Goal: Task Accomplishment & Management: Complete application form

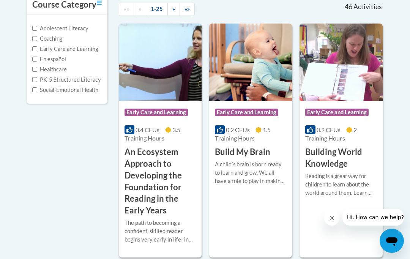
scroll to position [177, 0]
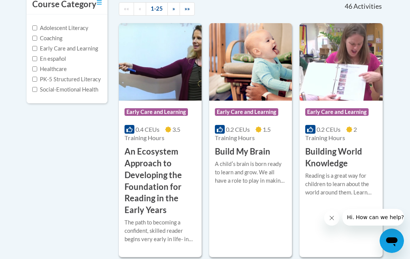
click at [261, 226] on div "Course Category: Early Care and Learning 0.2 CEUs 1.5 Training Hours COURSE Bui…" at bounding box center [250, 140] width 83 height 234
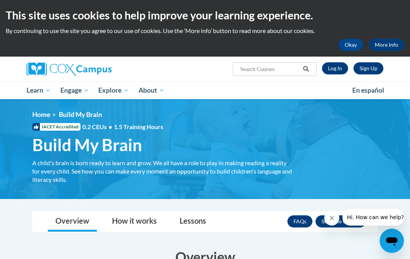
click at [335, 71] on link "Log In" at bounding box center [335, 68] width 26 height 12
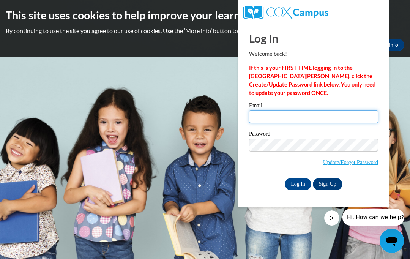
click at [327, 121] on input "Email" at bounding box center [313, 116] width 129 height 13
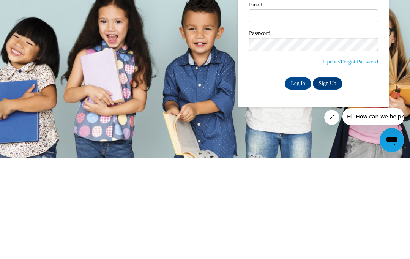
click at [329, 178] on link "Sign Up" at bounding box center [328, 184] width 30 height 12
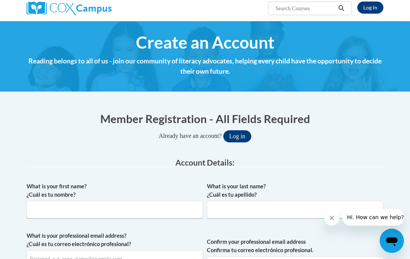
scroll to position [69, 0]
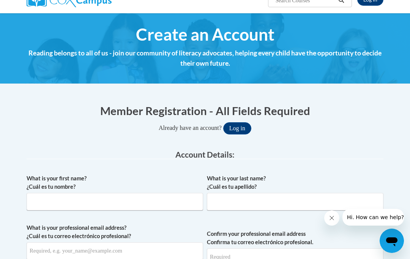
click at [240, 128] on button "Log in" at bounding box center [237, 128] width 28 height 12
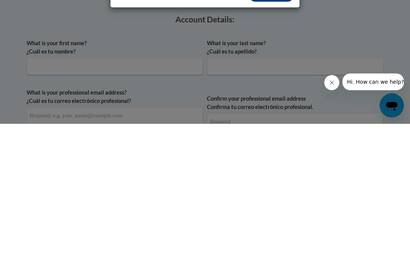
scroll to position [52, 0]
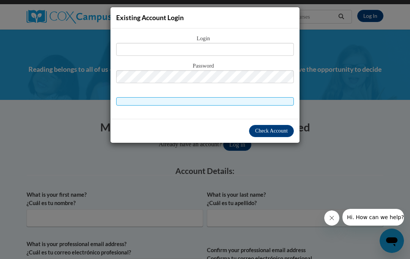
click at [388, 101] on div "Existing Account Login Login Password" at bounding box center [205, 129] width 410 height 259
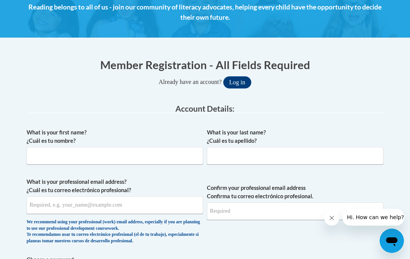
scroll to position [117, 0]
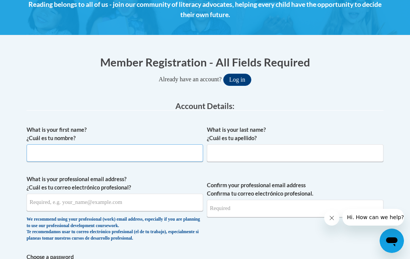
click at [163, 154] on input "What is your first name? ¿Cuál es tu nombre?" at bounding box center [115, 152] width 177 height 17
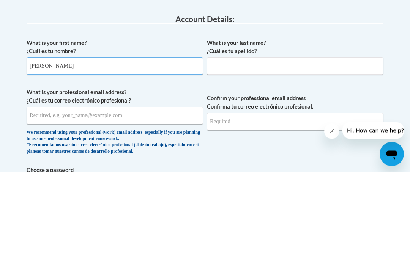
type input "[PERSON_NAME]"
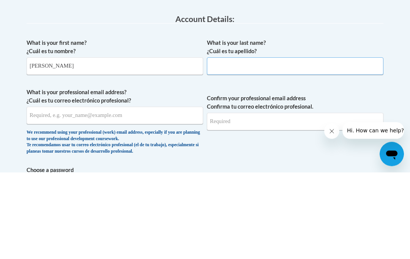
click at [245, 144] on input "What is your last name? ¿Cuál es tu apellido?" at bounding box center [295, 152] width 177 height 17
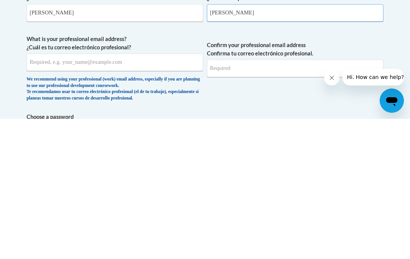
type input "[PERSON_NAME]"
click at [135, 194] on input "What is your professional email address? ¿Cuál es tu correo electrónico profesi…" at bounding box center [115, 202] width 177 height 17
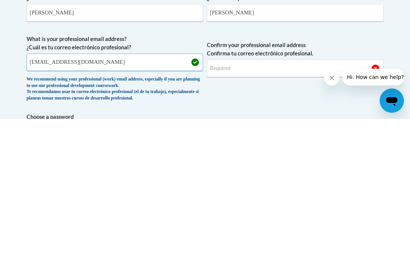
type input "[EMAIL_ADDRESS][DOMAIN_NAME]"
click at [266, 200] on input "Confirm your professional email address Confirma tu correo electrónico profesio…" at bounding box center [295, 208] width 177 height 17
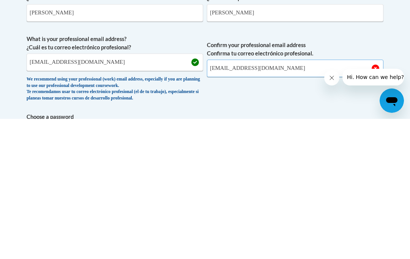
type input "[EMAIL_ADDRESS][DOMAIN_NAME]"
click at [237, 74] on button "Log in" at bounding box center [237, 80] width 28 height 12
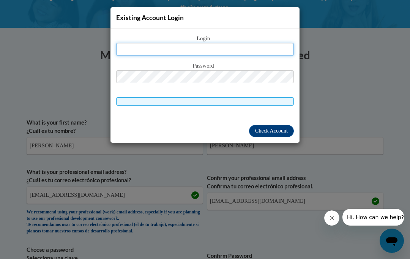
scroll to position [116, 0]
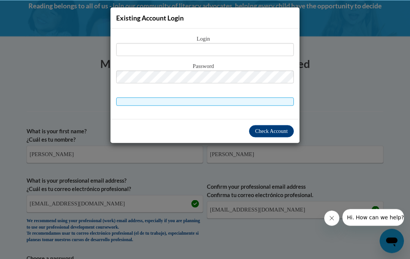
click at [401, 100] on div "Existing Account Login Login Password" at bounding box center [205, 129] width 410 height 259
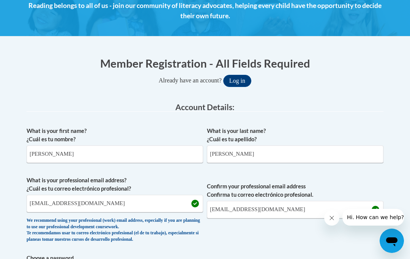
click at [372, 105] on legend "Account Details:" at bounding box center [205, 107] width 357 height 9
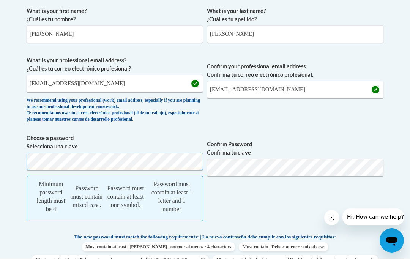
scroll to position [236, 0]
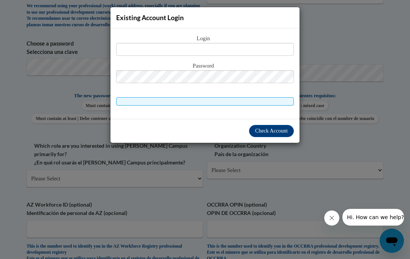
click at [334, 212] on button "Close message from company" at bounding box center [331, 217] width 15 height 15
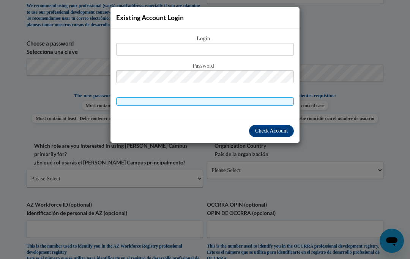
click at [340, 135] on div "Existing Account Login Login Password" at bounding box center [205, 129] width 410 height 259
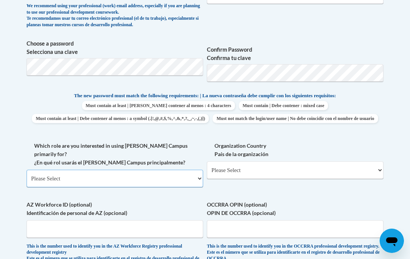
click at [160, 170] on select "Please Select College/University | Colegio/Universidad Community/Nonprofit Part…" at bounding box center [115, 178] width 177 height 17
select select "fbf2d438-af2f-41f8-98f1-81c410e29de3"
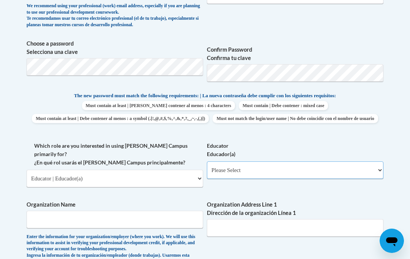
click at [229, 168] on select "Please Select Early Learning/Daycare Teacher/Family Home Care Provider | Maestr…" at bounding box center [295, 169] width 177 height 17
select select "5e2af403-4f2c-4e49-a02f-103e55d7b75b"
click at [138, 211] on input "Organization Name" at bounding box center [115, 219] width 177 height 17
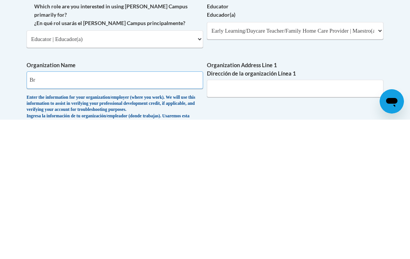
type input "B"
type input "New Generations Child Development Center"
click at [318, 219] on input "Organization Address Line 1 Dirección de la organización Línea 1" at bounding box center [295, 227] width 177 height 17
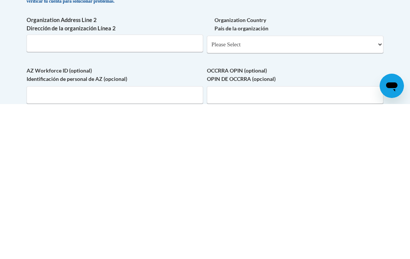
scroll to position [445, 0]
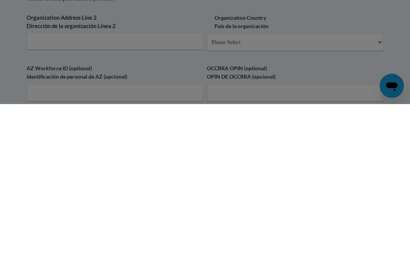
scroll to position [429, 0]
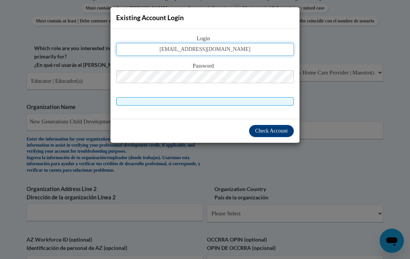
type input "[EMAIL_ADDRESS][DOMAIN_NAME]"
